Goal: Navigation & Orientation: Find specific page/section

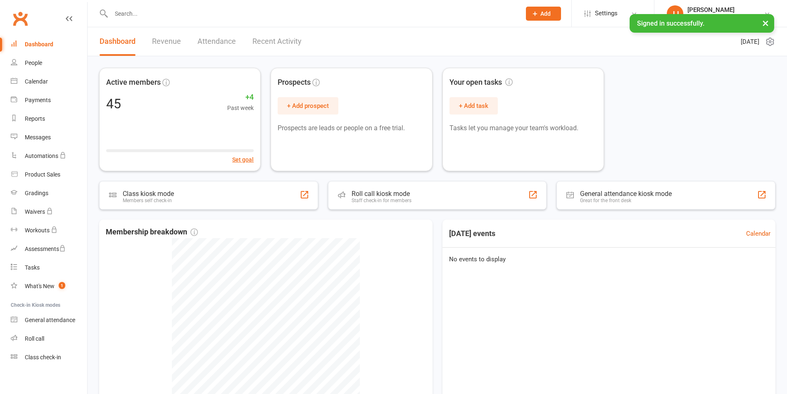
click at [126, 18] on input "text" at bounding box center [312, 14] width 407 height 12
click at [45, 62] on link "People" at bounding box center [49, 63] width 76 height 19
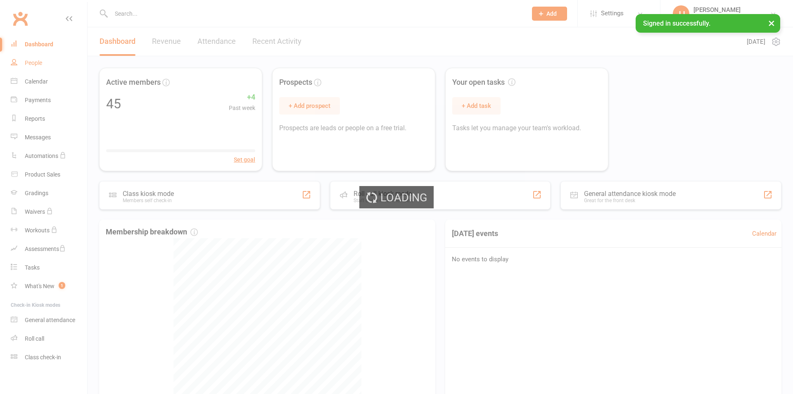
select select "100"
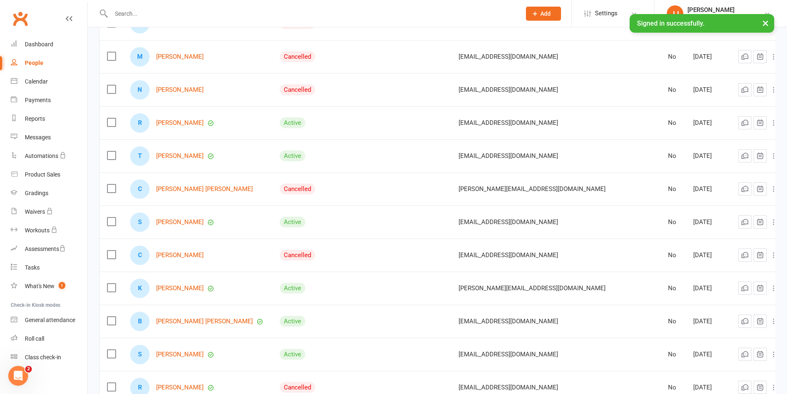
scroll to position [413, 0]
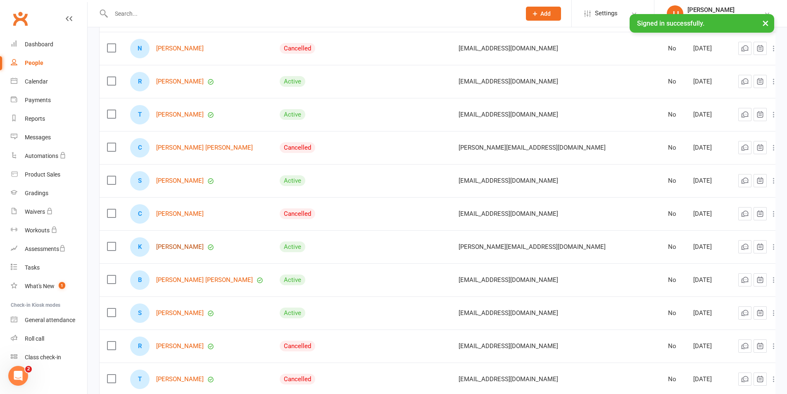
drag, startPoint x: 207, startPoint y: 217, endPoint x: 182, endPoint y: 241, distance: 34.8
click at [182, 243] on link "[PERSON_NAME]" at bounding box center [180, 246] width 48 height 7
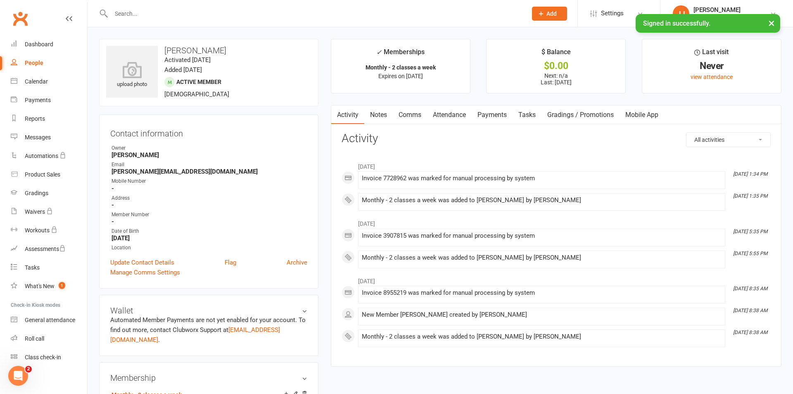
select select "100"
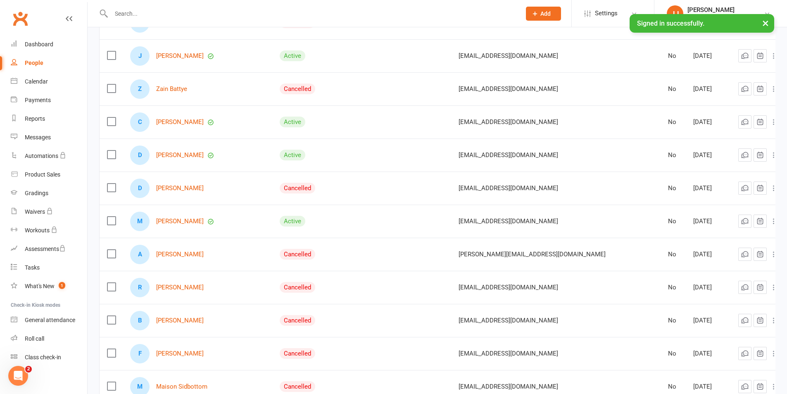
scroll to position [1322, 0]
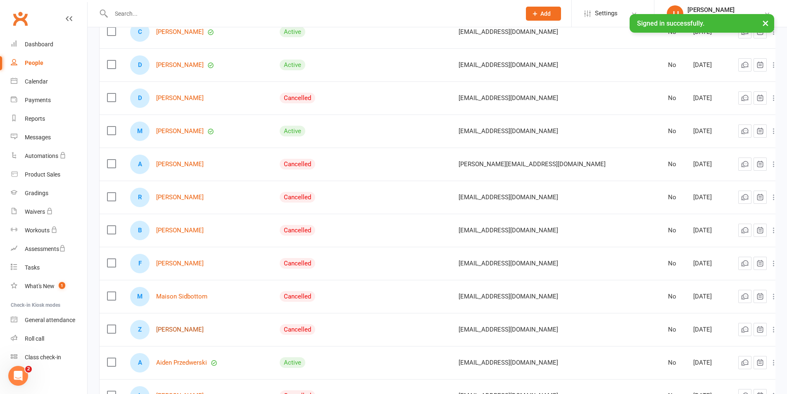
click at [175, 328] on link "[PERSON_NAME]" at bounding box center [180, 329] width 48 height 7
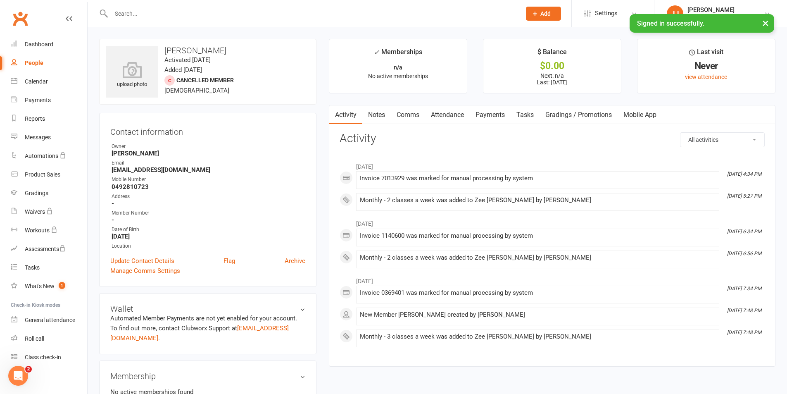
click at [24, 60] on link "People" at bounding box center [49, 63] width 76 height 19
select select "100"
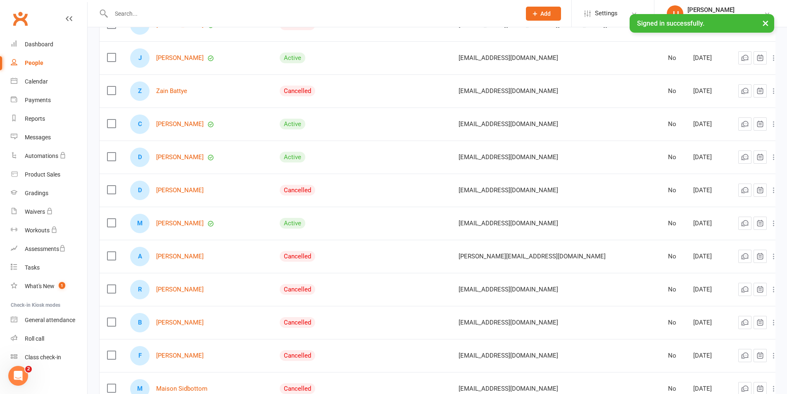
scroll to position [1322, 0]
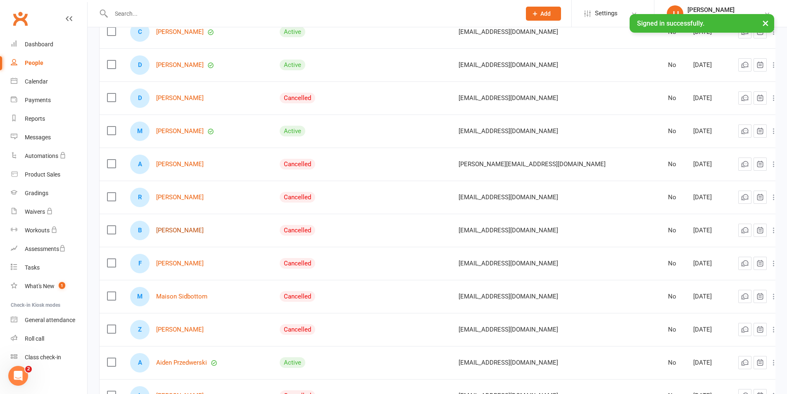
click at [195, 230] on link "[PERSON_NAME]" at bounding box center [180, 230] width 48 height 7
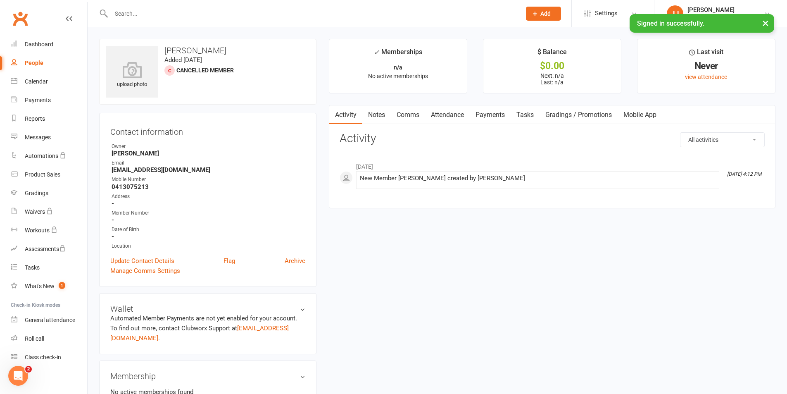
select select "100"
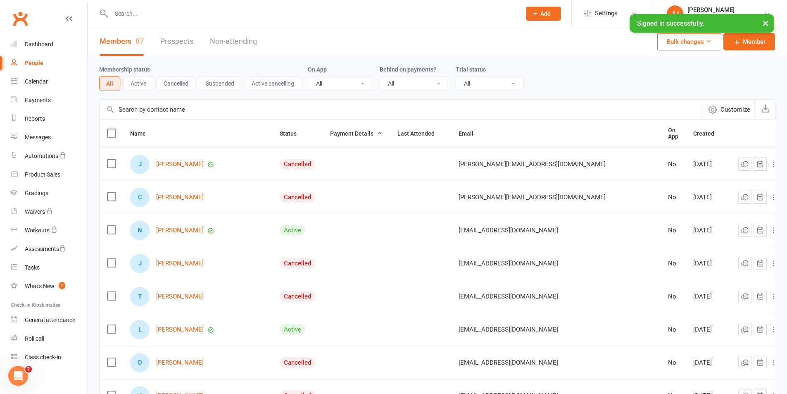
click at [135, 14] on input "text" at bounding box center [312, 14] width 407 height 12
type input "b"
type input "k"
type input "l"
click at [43, 66] on link "People" at bounding box center [49, 63] width 76 height 19
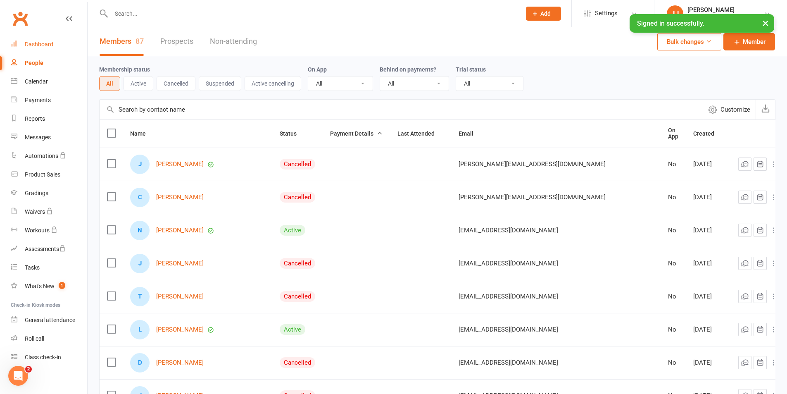
click at [41, 48] on link "Dashboard" at bounding box center [49, 44] width 76 height 19
